Goal: Task Accomplishment & Management: Complete application form

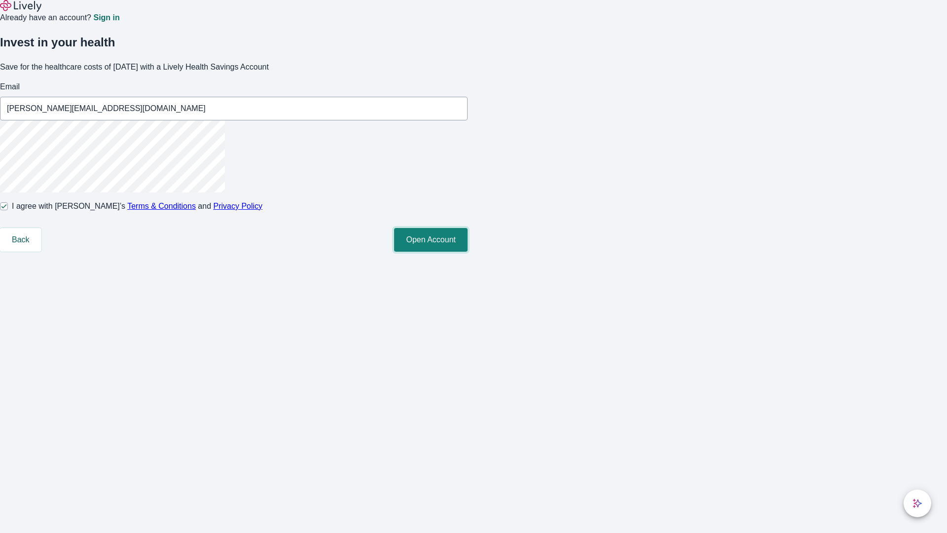
click at [468, 252] on button "Open Account" at bounding box center [430, 240] width 73 height 24
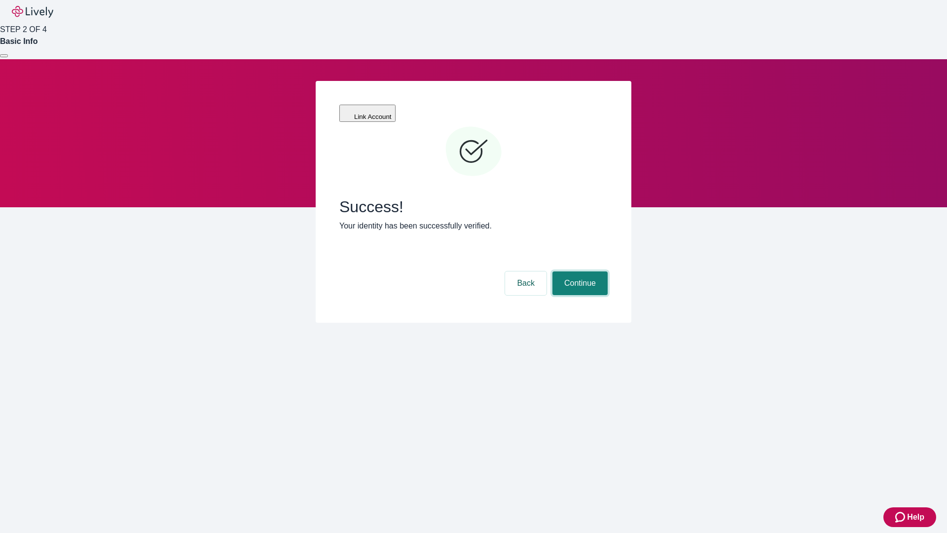
click at [579, 271] on button "Continue" at bounding box center [579, 283] width 55 height 24
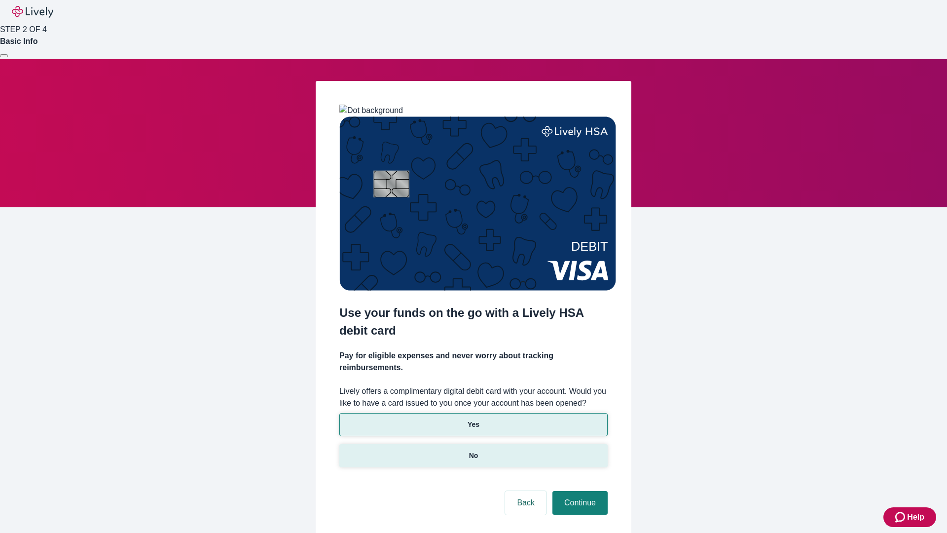
click at [473, 450] on p "No" at bounding box center [473, 455] width 9 height 10
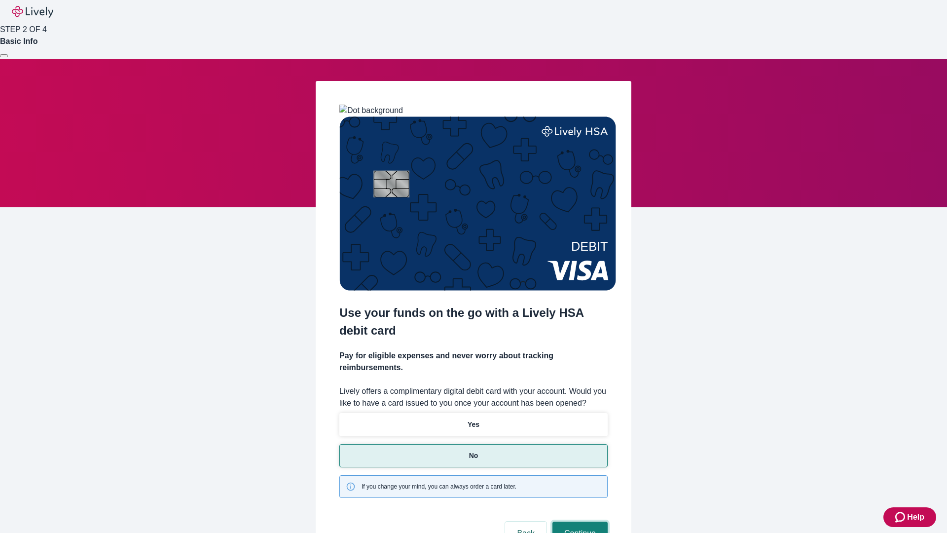
click at [579, 521] on button "Continue" at bounding box center [579, 533] width 55 height 24
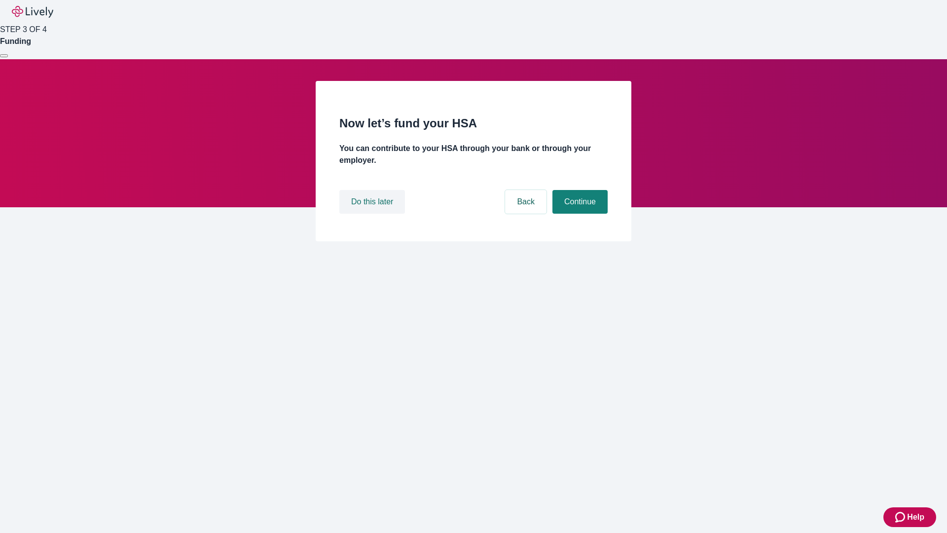
click at [373, 214] on button "Do this later" at bounding box center [372, 202] width 66 height 24
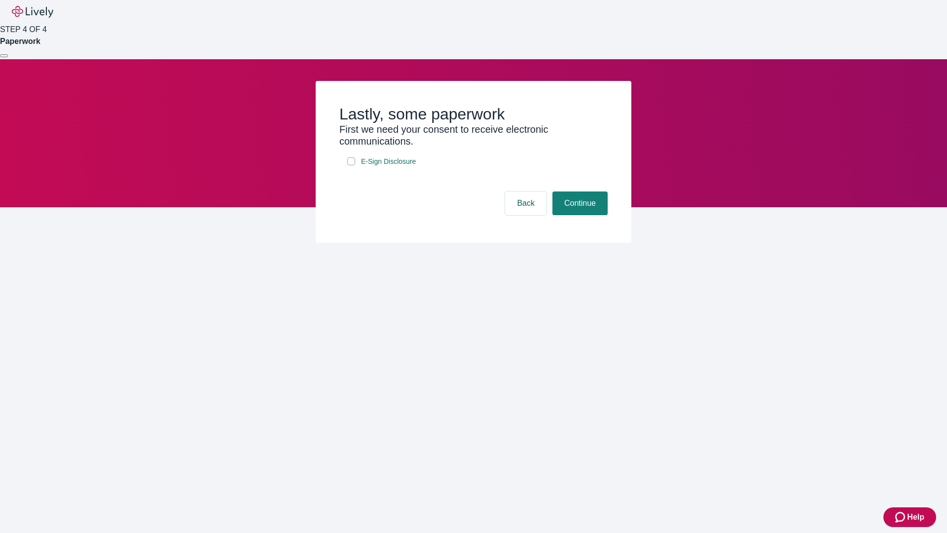
click at [351, 165] on input "E-Sign Disclosure" at bounding box center [351, 161] width 8 height 8
checkbox input "true"
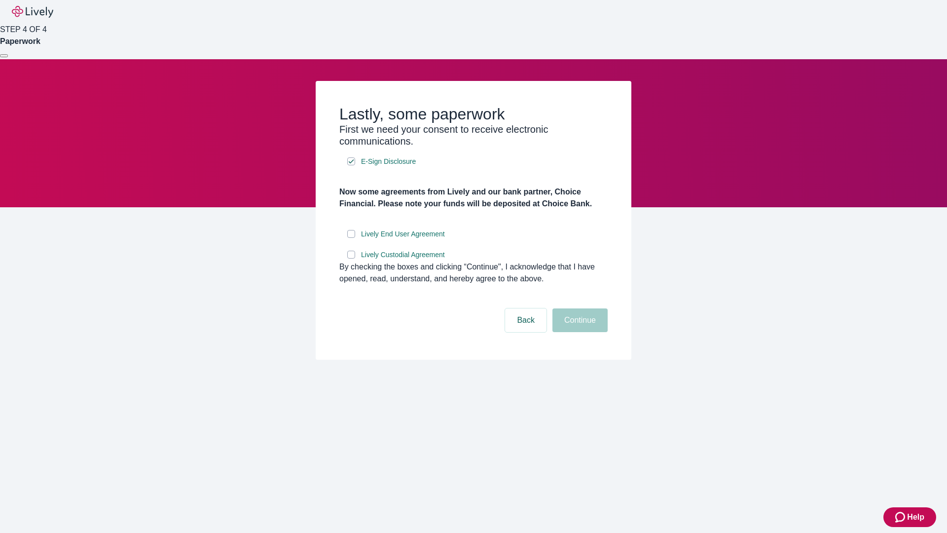
click at [351, 238] on input "Lively End User Agreement" at bounding box center [351, 234] width 8 height 8
checkbox input "true"
click at [351, 258] on input "Lively Custodial Agreement" at bounding box center [351, 255] width 8 height 8
checkbox input "true"
click at [579, 332] on button "Continue" at bounding box center [579, 320] width 55 height 24
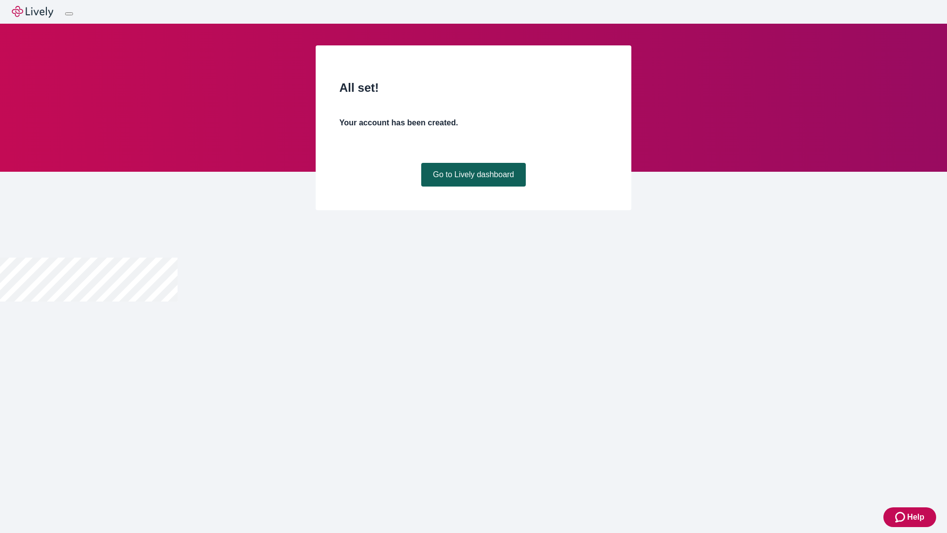
click at [473, 186] on link "Go to Lively dashboard" at bounding box center [473, 175] width 105 height 24
